Goal: Information Seeking & Learning: Learn about a topic

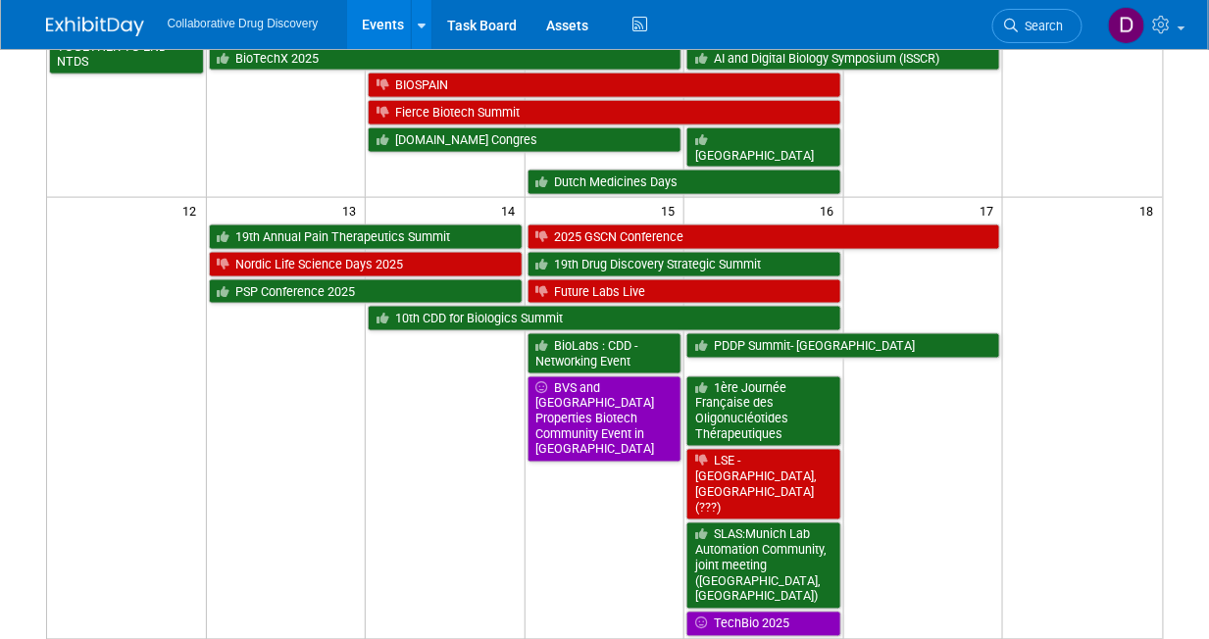
scroll to position [600, 0]
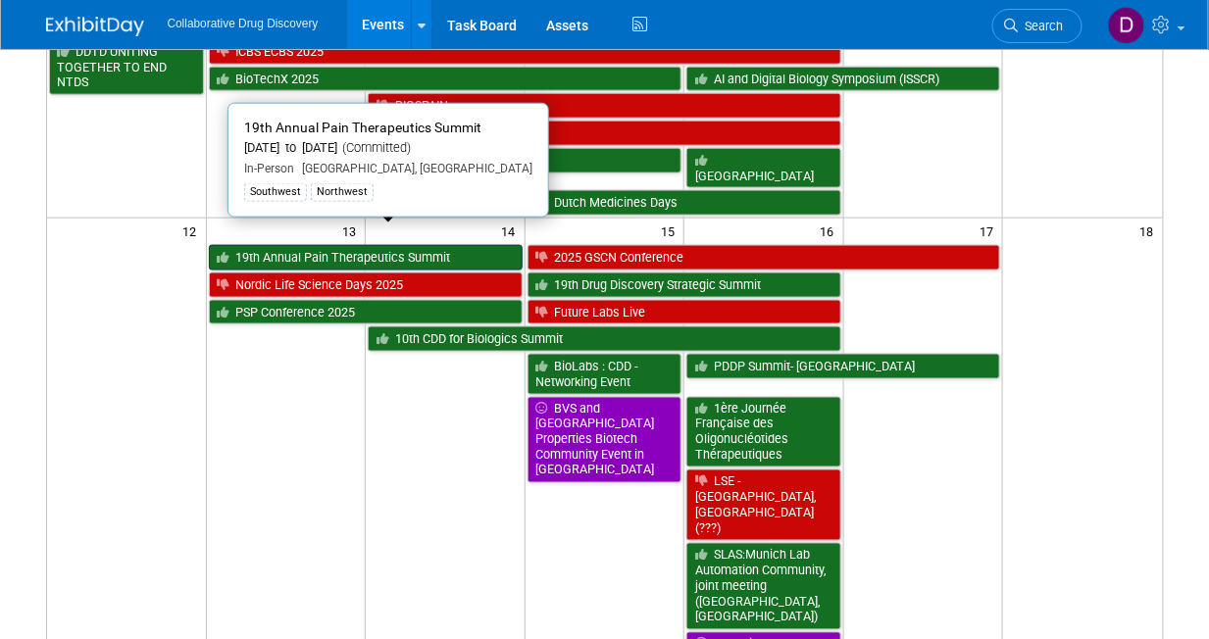
click at [307, 245] on link "19th Annual Pain Therapeutics Summit" at bounding box center [366, 257] width 314 height 25
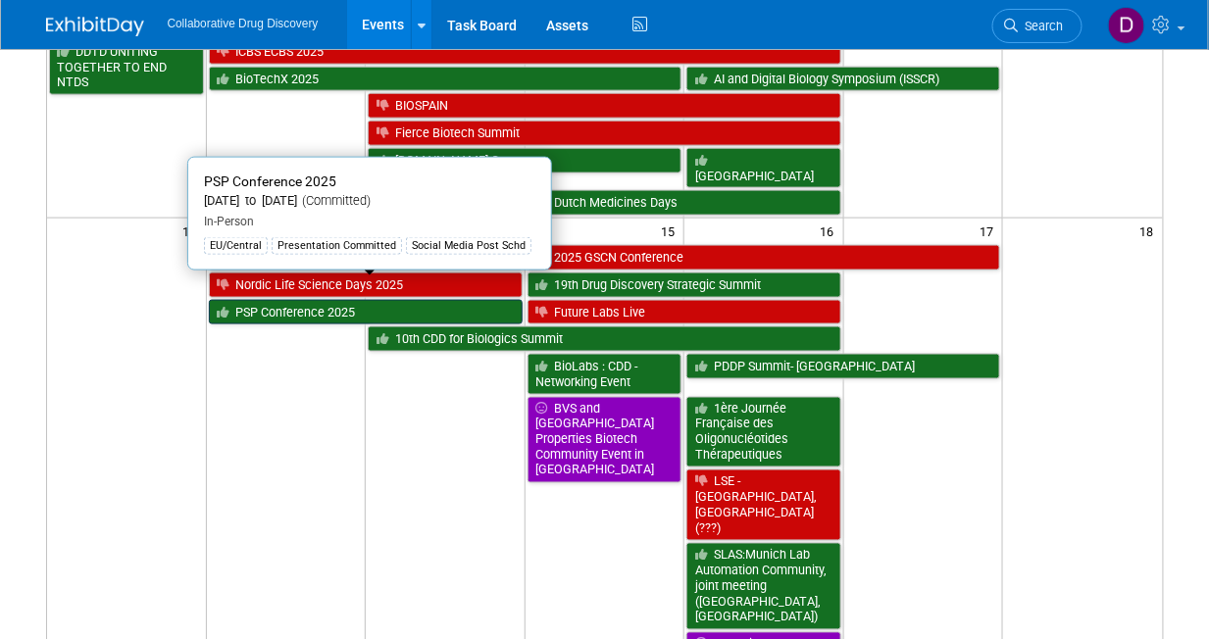
click at [288, 300] on link "PSP Conference 2025" at bounding box center [366, 312] width 314 height 25
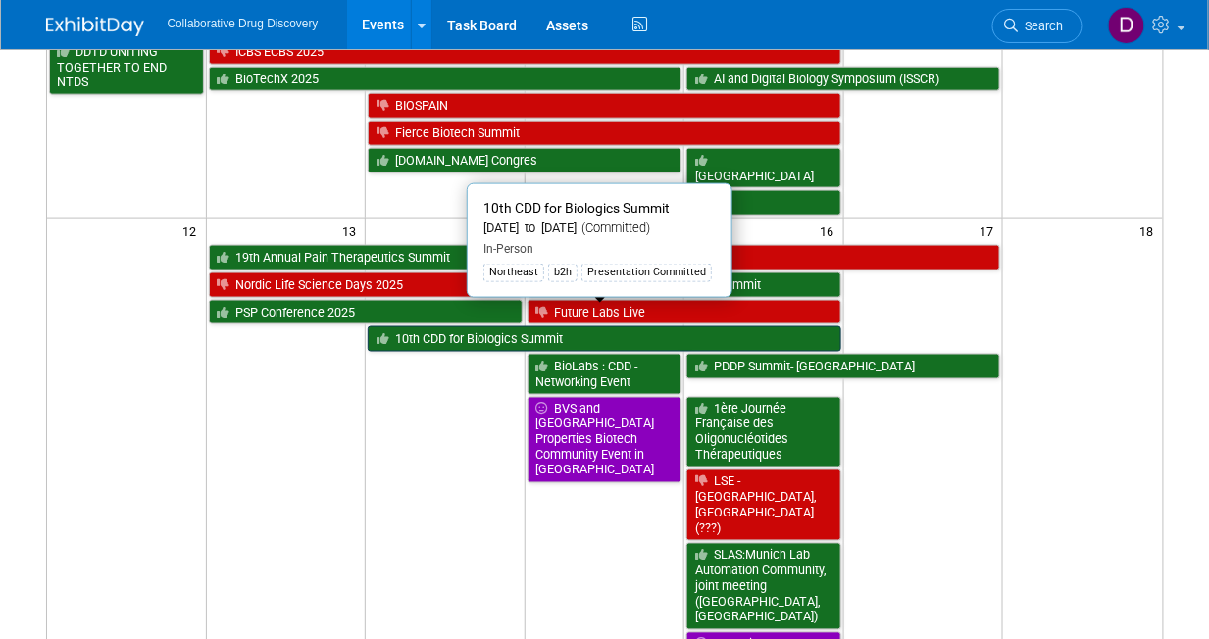
click at [472, 326] on link "10th CDD for Biologics Summit" at bounding box center [604, 338] width 473 height 25
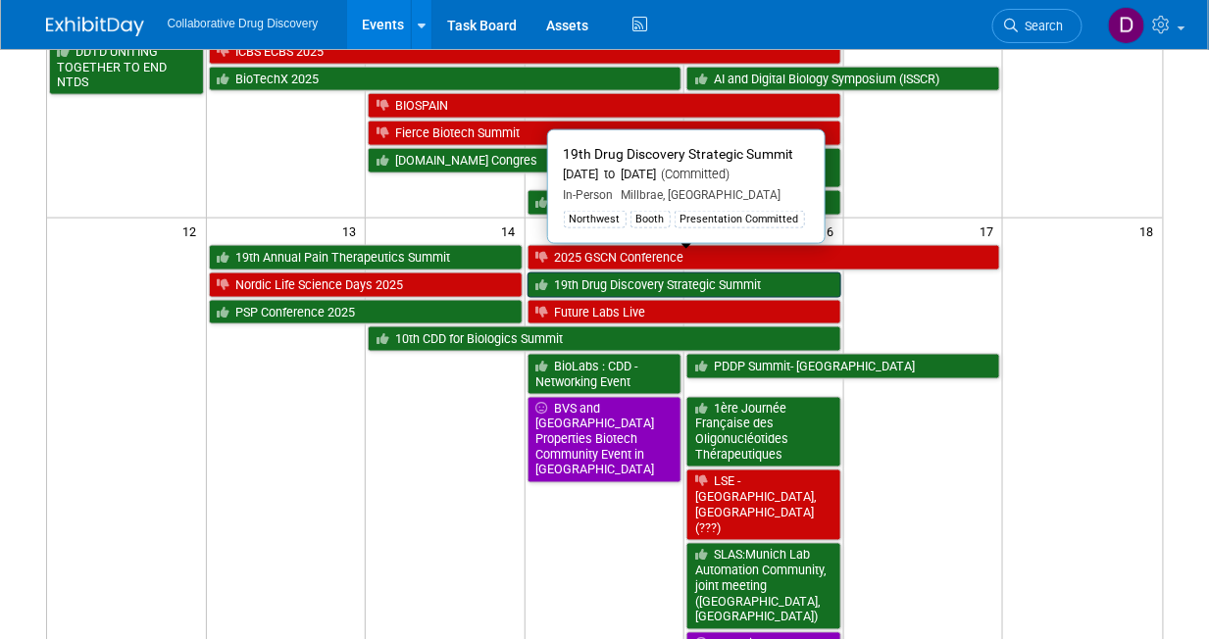
click at [613, 273] on link "19th Drug Discovery Strategic Summit" at bounding box center [684, 285] width 314 height 25
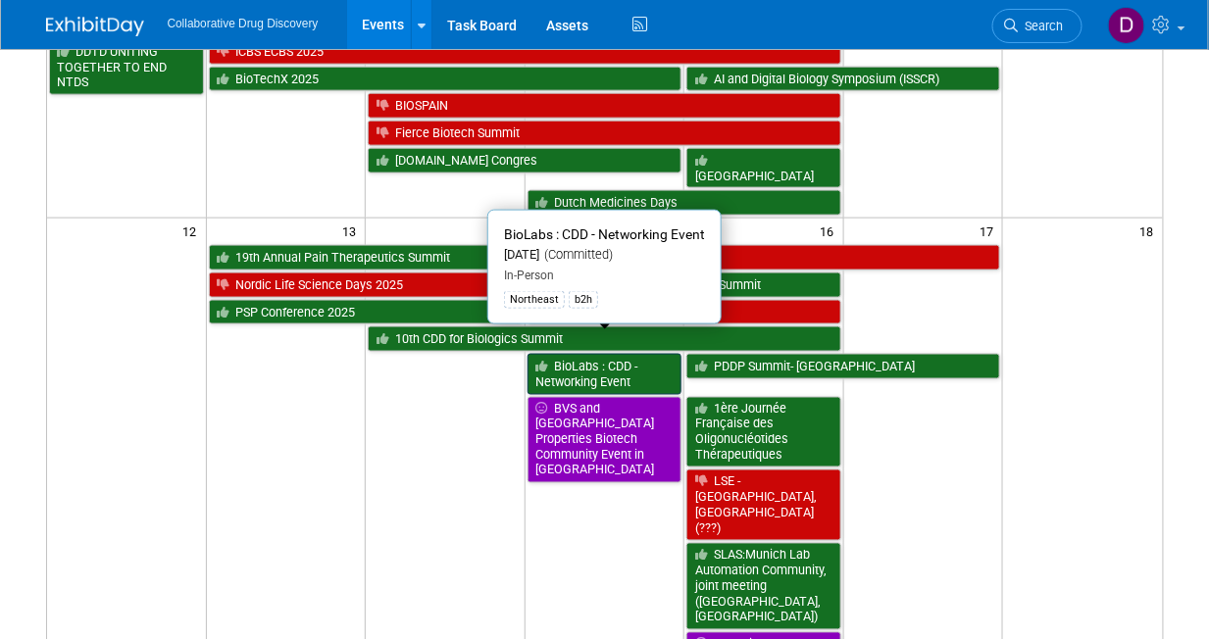
click at [592, 354] on link "BioLabs : CDD - Networking Event" at bounding box center [604, 374] width 155 height 40
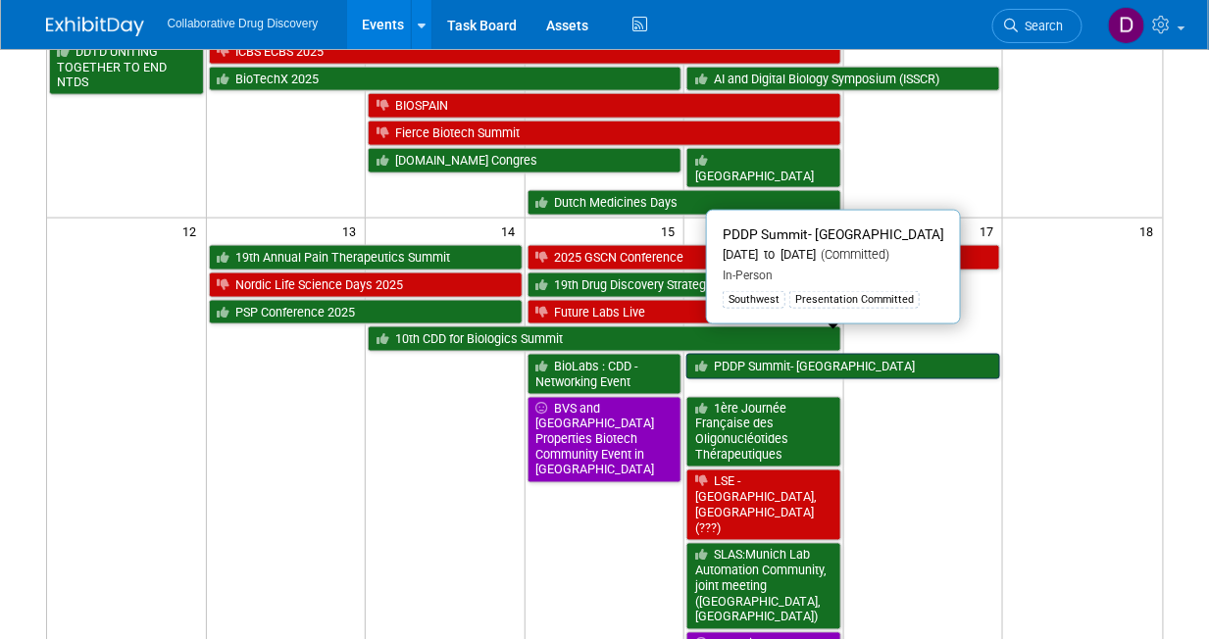
click at [764, 354] on link "PDDP Summit- [GEOGRAPHIC_DATA]" at bounding box center [843, 366] width 314 height 25
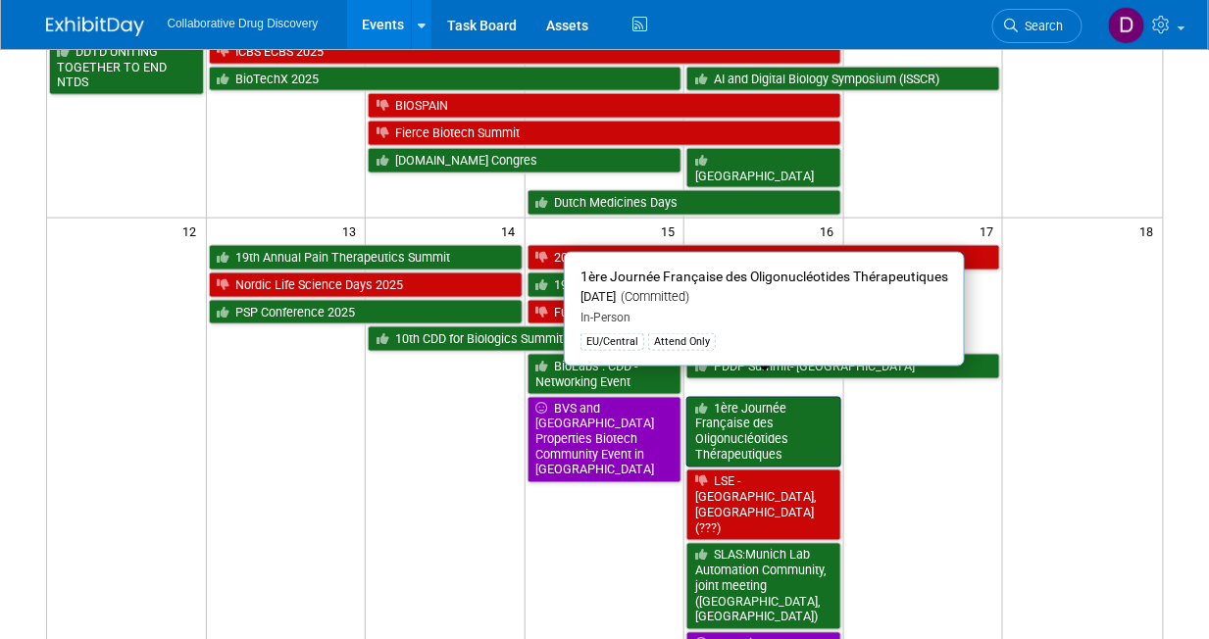
click at [771, 411] on link "1ère Journée Française des Oligonucléotides Thérapeutiques" at bounding box center [763, 433] width 155 height 72
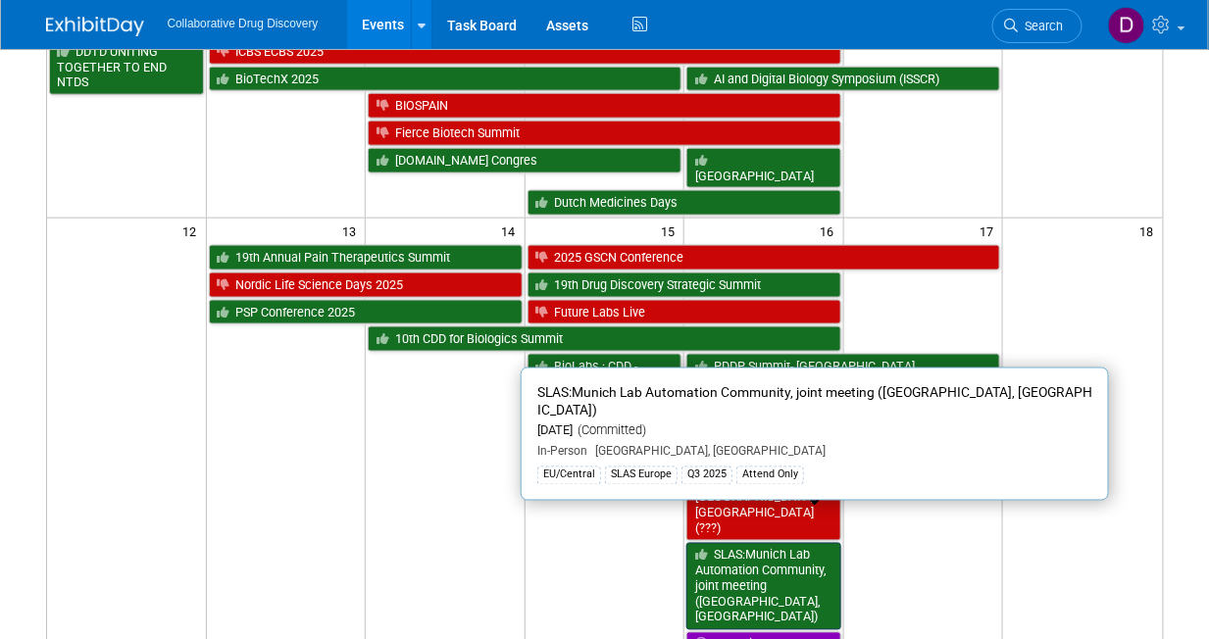
click at [782, 543] on link "SLAS:Munich Lab Automation Community, joint meeting (Munich, Germany)" at bounding box center [763, 586] width 155 height 87
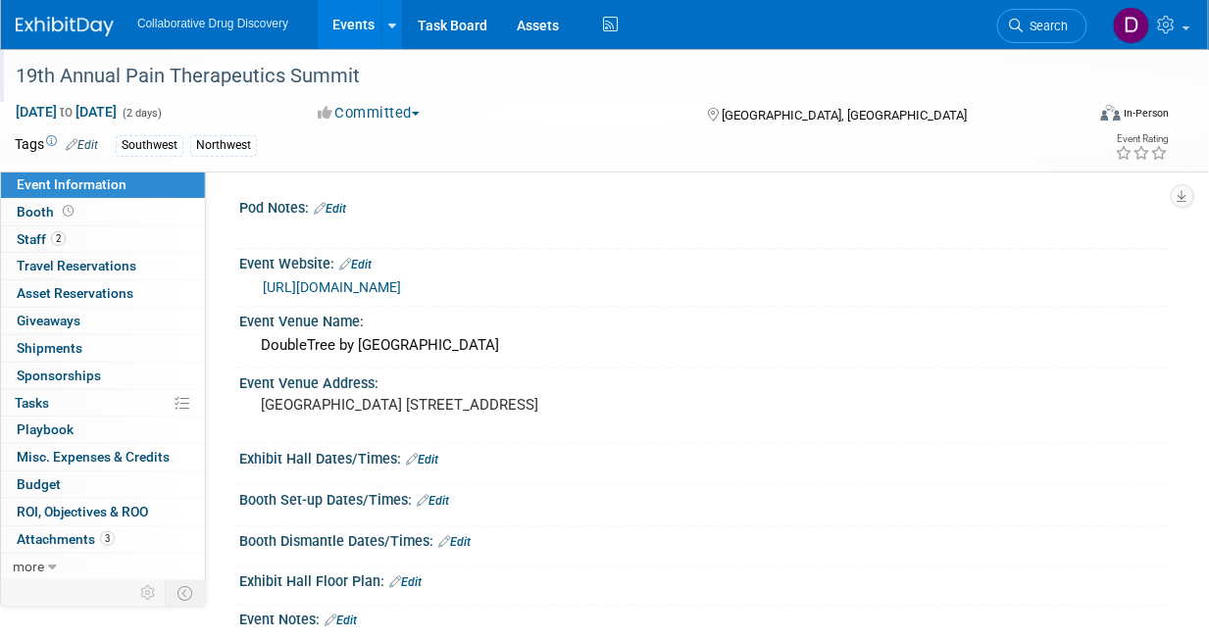
click at [215, 75] on div "19th Annual Pain Therapeutics Summit" at bounding box center [540, 76] width 1062 height 35
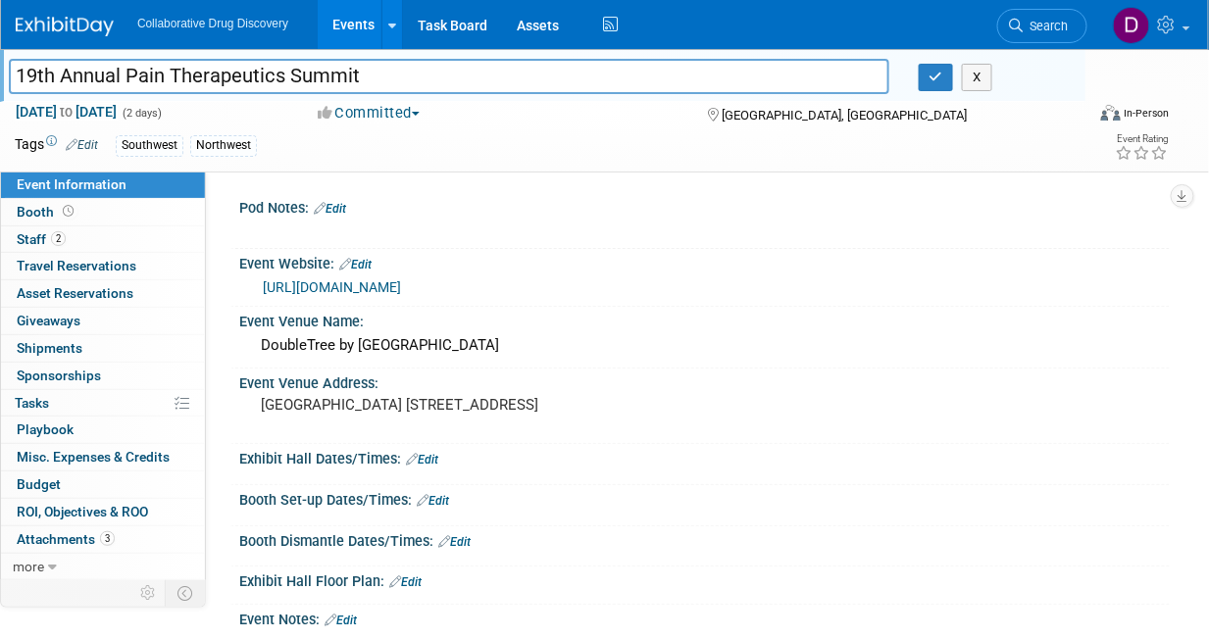
click at [215, 75] on input "19th Annual Pain Therapeutics Summit" at bounding box center [449, 76] width 880 height 34
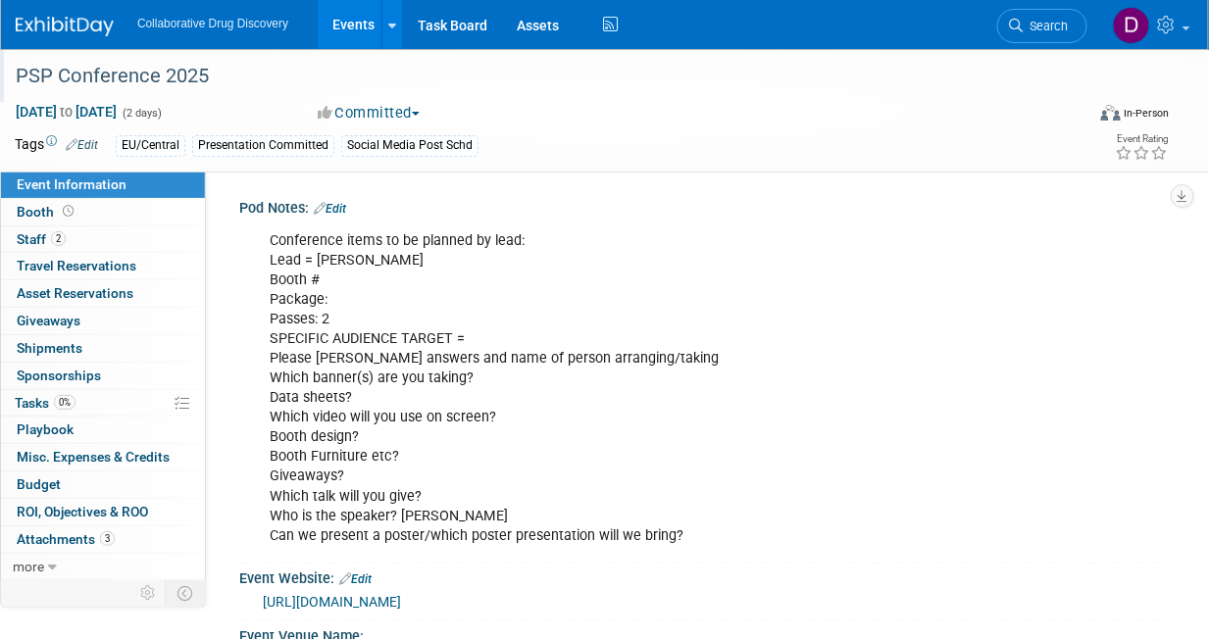
click at [147, 73] on div "PSP Conference 2025" at bounding box center [540, 76] width 1062 height 35
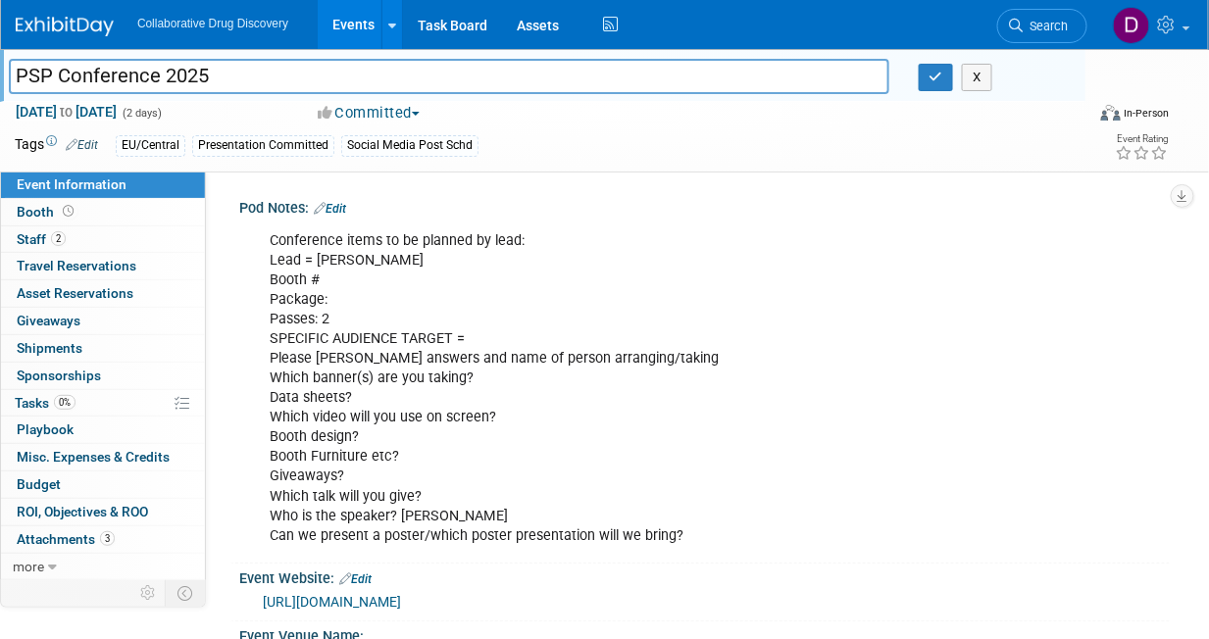
click at [146, 74] on input "PSP Conference 2025" at bounding box center [449, 76] width 880 height 34
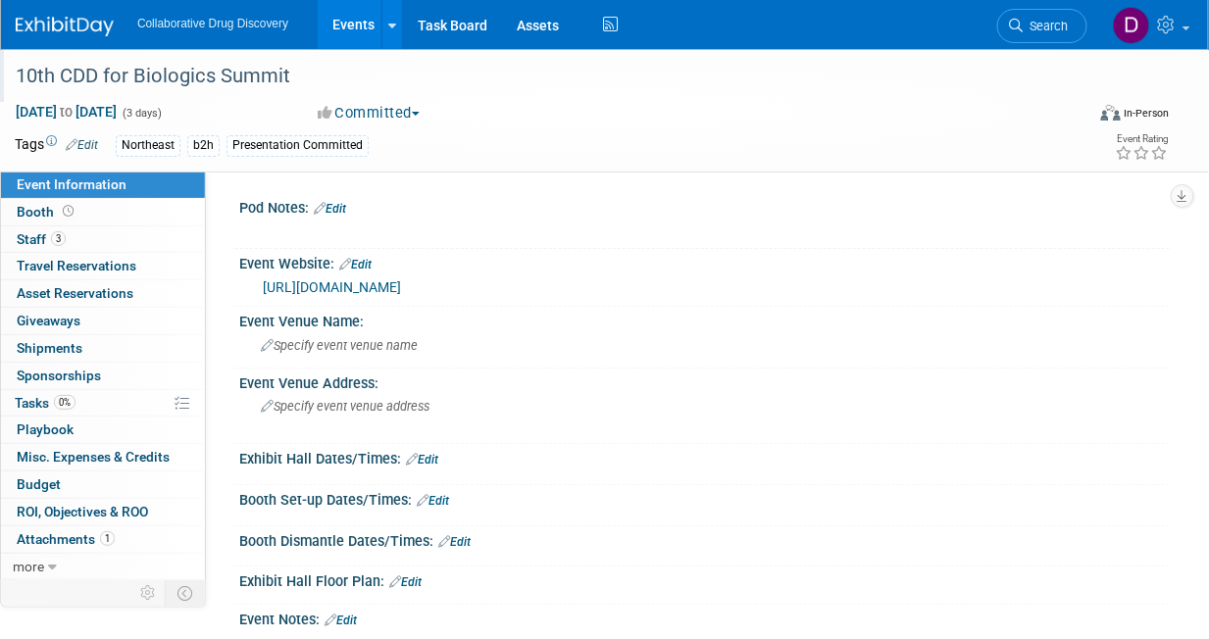
click at [223, 81] on div "10th CDD for Biologics Summit" at bounding box center [540, 76] width 1062 height 35
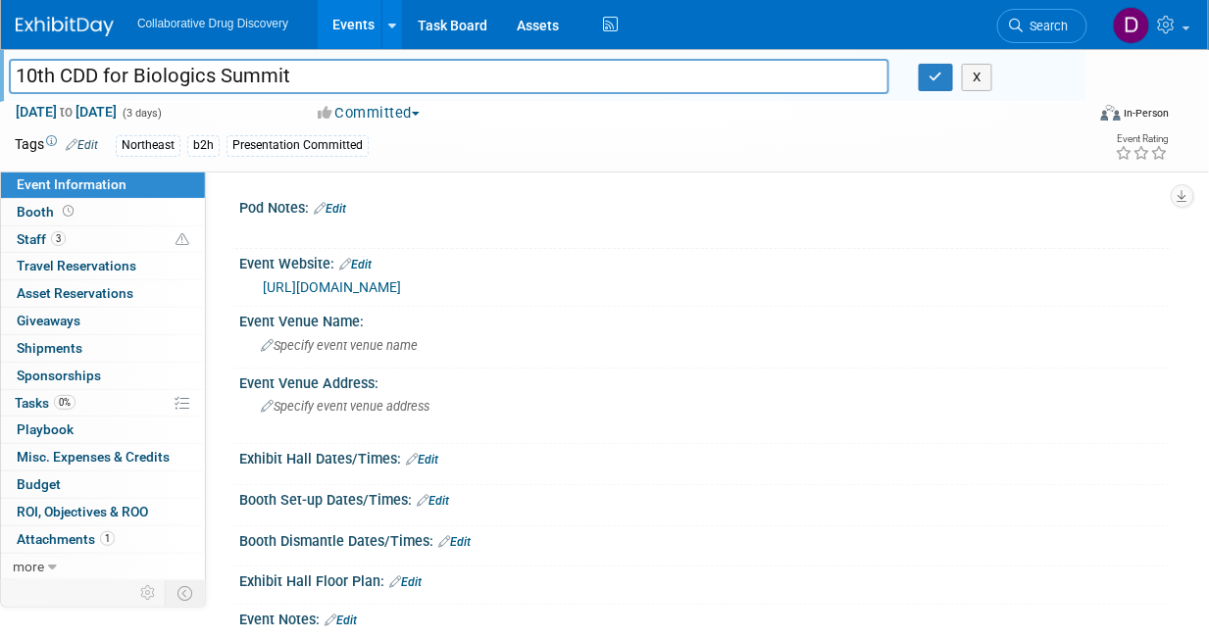
click at [223, 81] on input "10th CDD for Biologics Summit" at bounding box center [449, 76] width 880 height 34
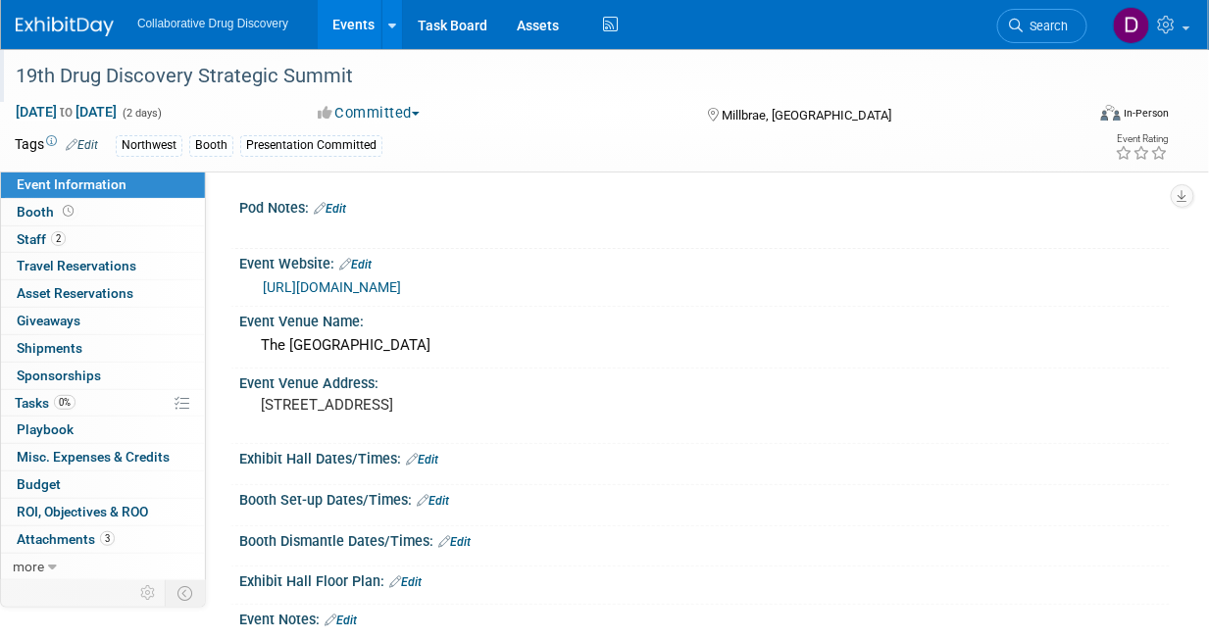
click at [239, 78] on div "19th Drug Discovery Strategic Summit" at bounding box center [540, 76] width 1062 height 35
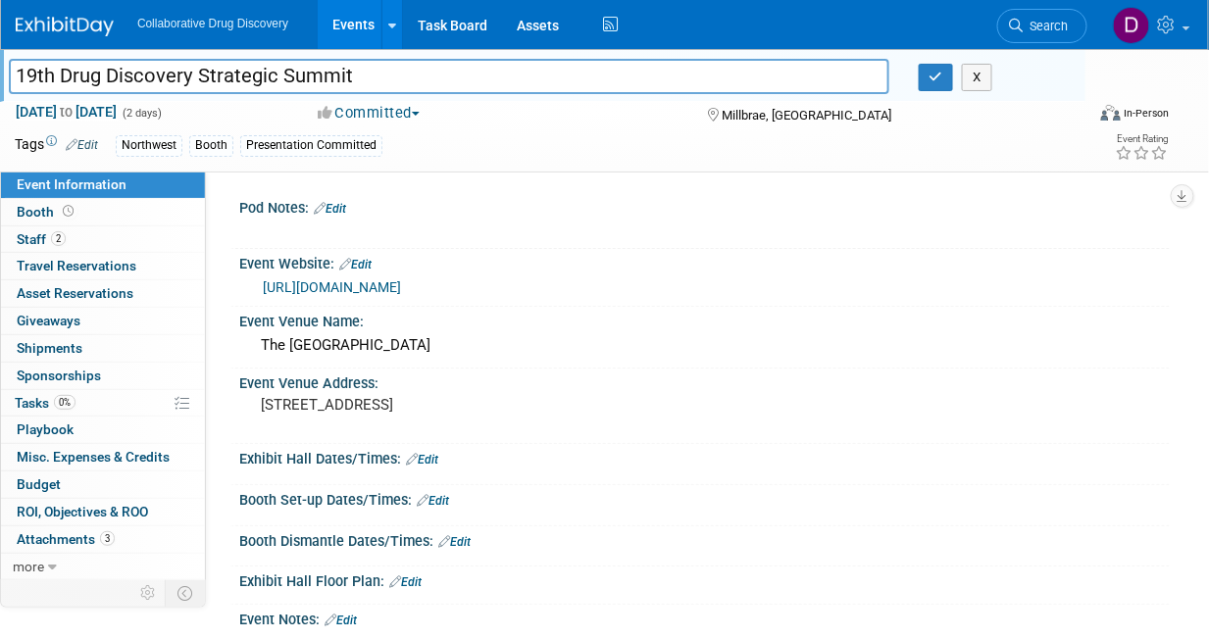
click at [239, 78] on input "19th Drug Discovery Strategic Summit" at bounding box center [449, 76] width 880 height 34
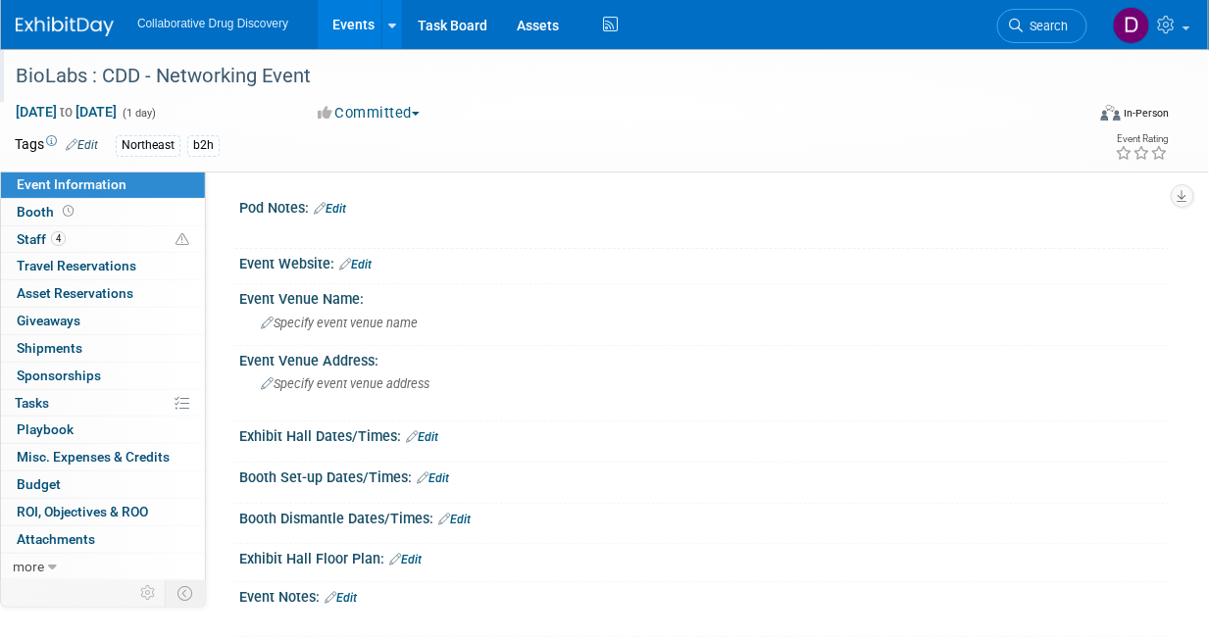
click at [220, 85] on div "BioLabs : CDD - Networking Event" at bounding box center [540, 76] width 1062 height 35
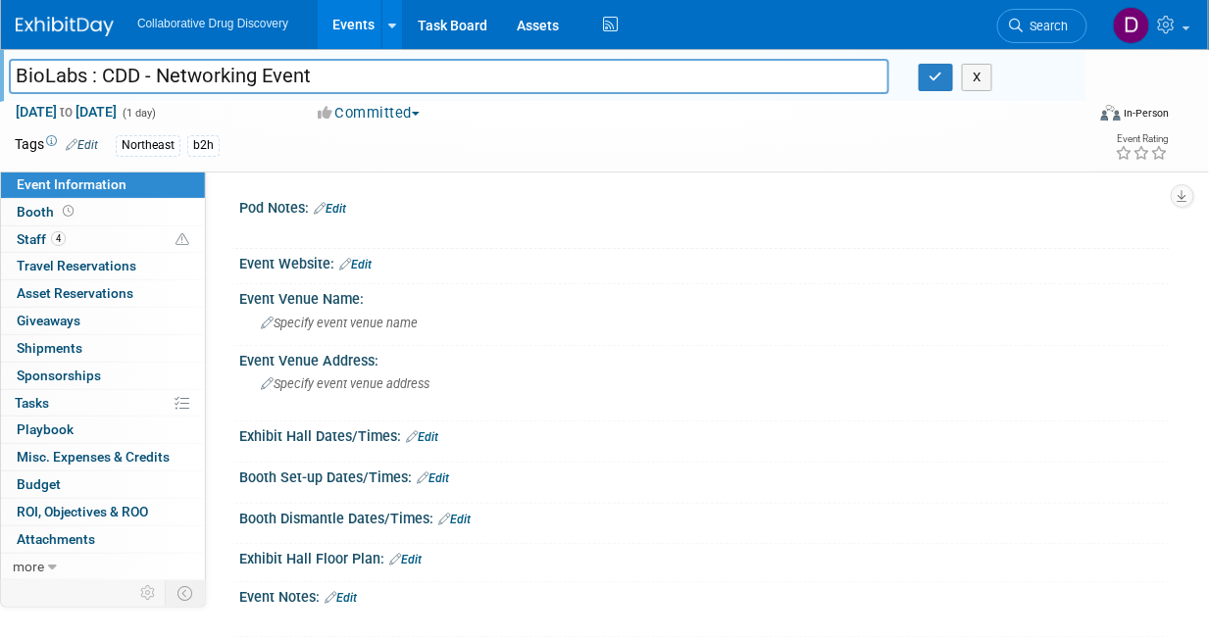
click at [220, 85] on input "BioLabs : CDD - Networking Event" at bounding box center [449, 76] width 880 height 34
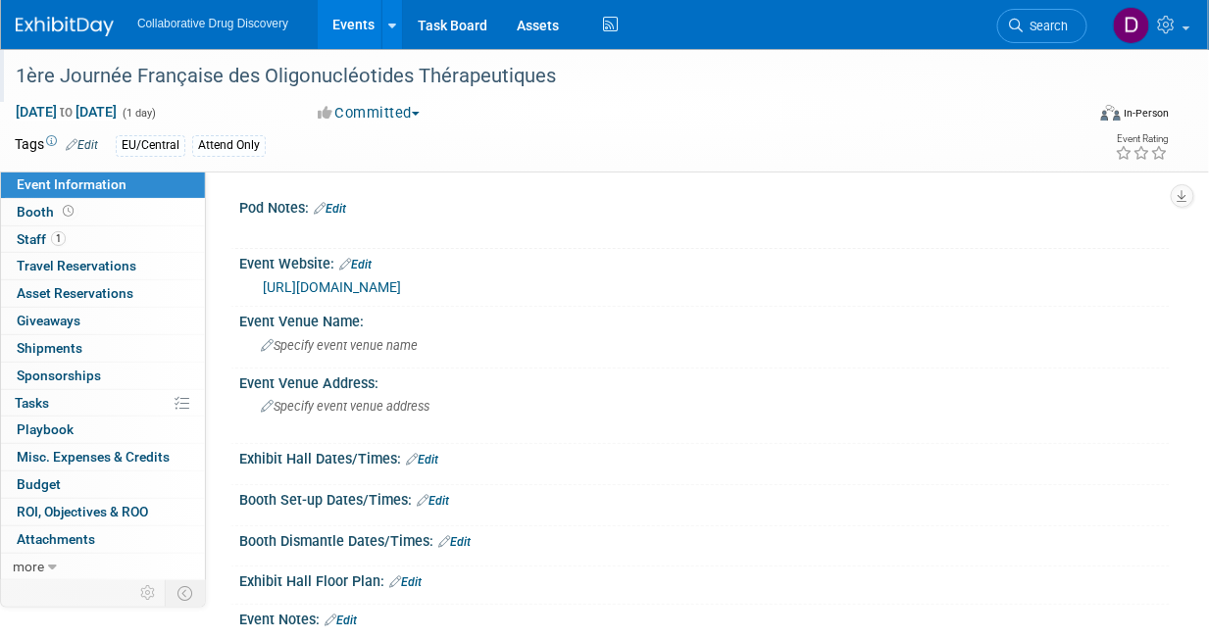
click at [261, 85] on div "1ère Journée Française des Oligonucléotides Thérapeutiques" at bounding box center [540, 76] width 1062 height 35
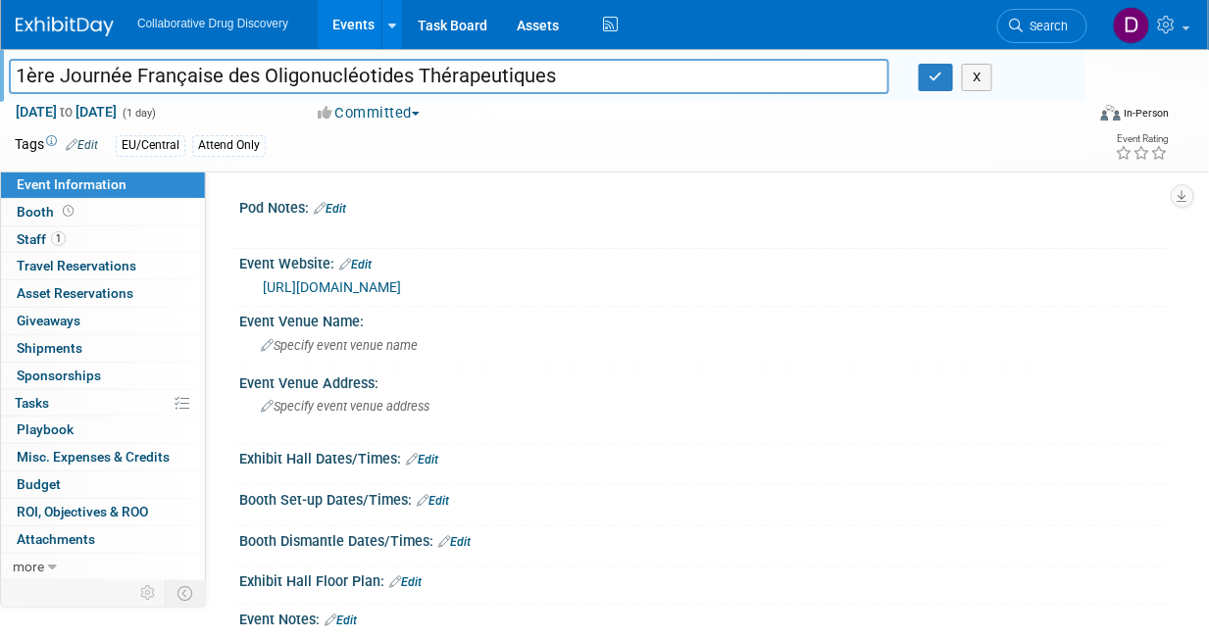
click at [261, 85] on input "1ère Journée Française des Oligonucléotides Thérapeutiques" at bounding box center [449, 76] width 880 height 34
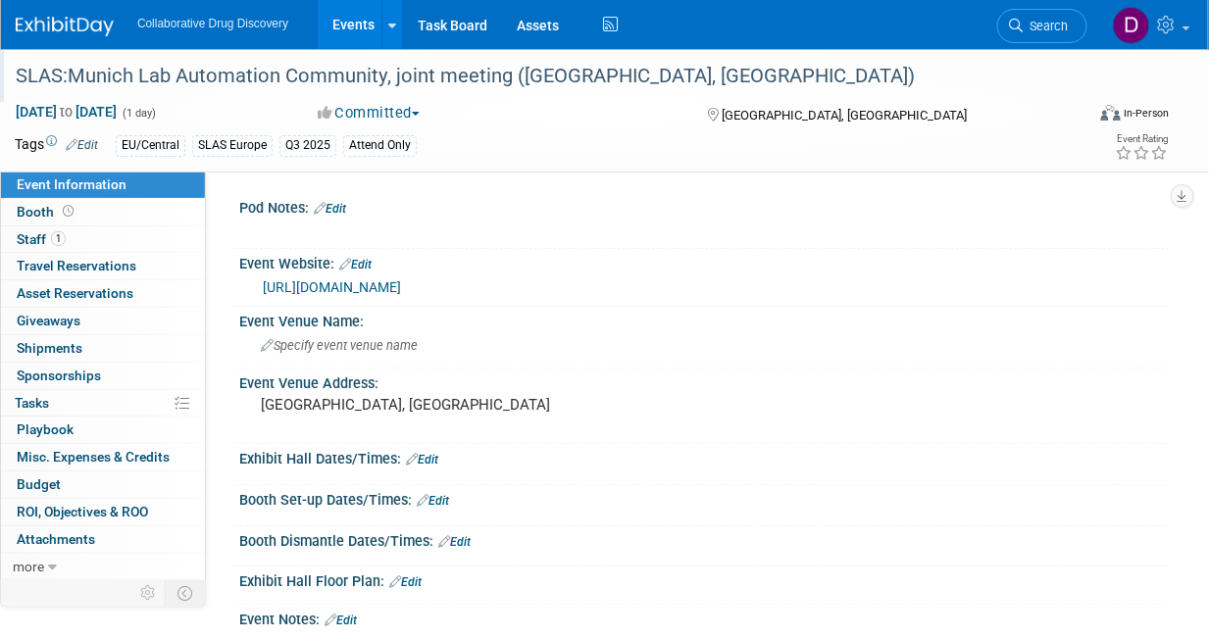
click at [345, 82] on div "SLAS:Munich Lab Automation Community, joint meeting ([GEOGRAPHIC_DATA], [GEOGRA…" at bounding box center [540, 76] width 1062 height 35
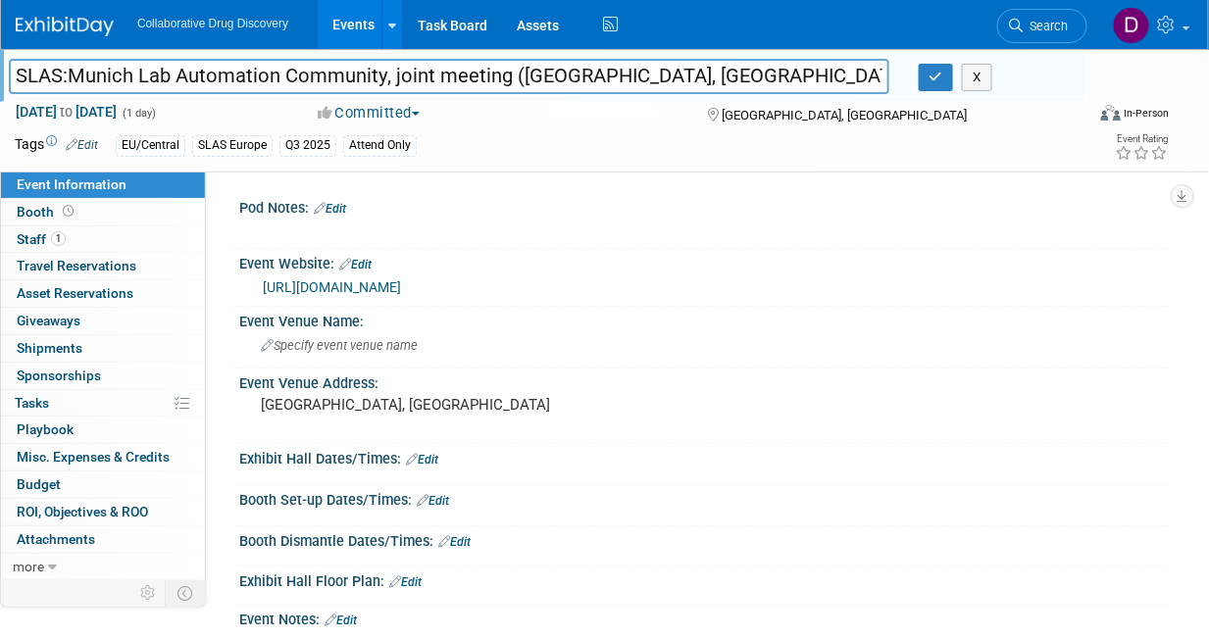
click at [345, 82] on input "SLAS:Munich Lab Automation Community, joint meeting ([GEOGRAPHIC_DATA], [GEOGRA…" at bounding box center [449, 76] width 880 height 34
